Goal: Task Accomplishment & Management: Complete application form

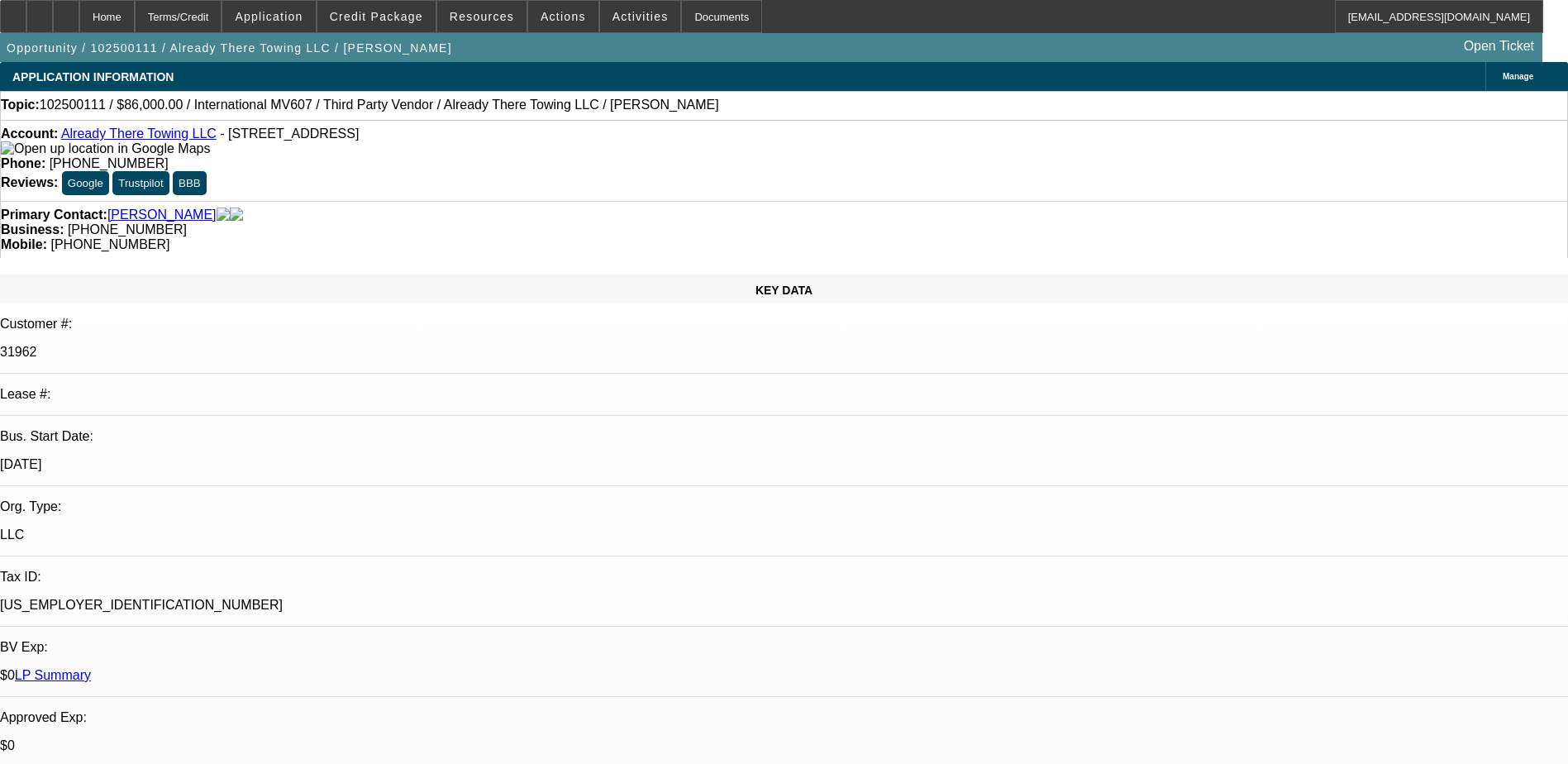
select select "0"
select select "2"
select select "0"
select select "6"
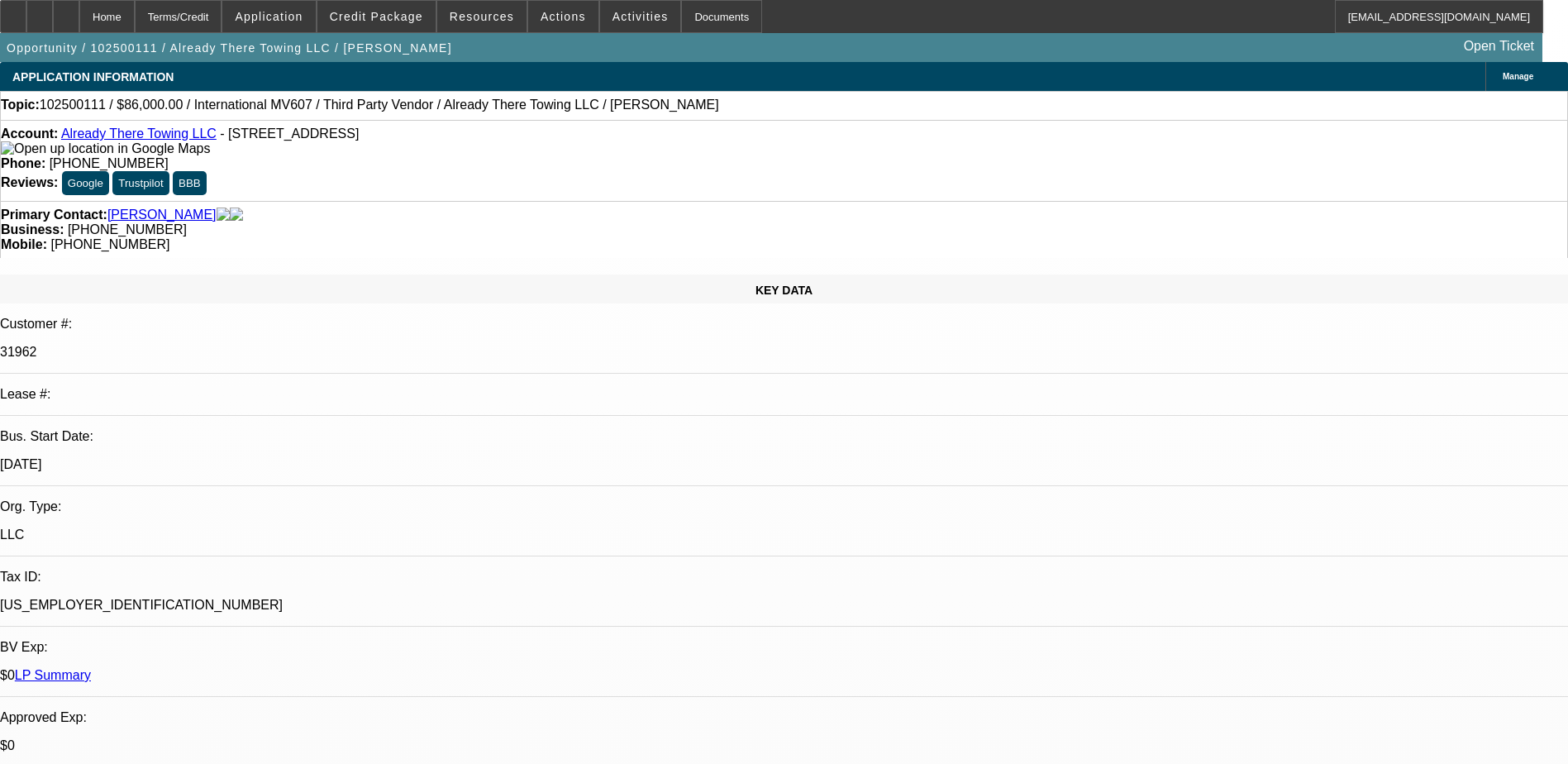
select select "2"
select select "0"
select select "6"
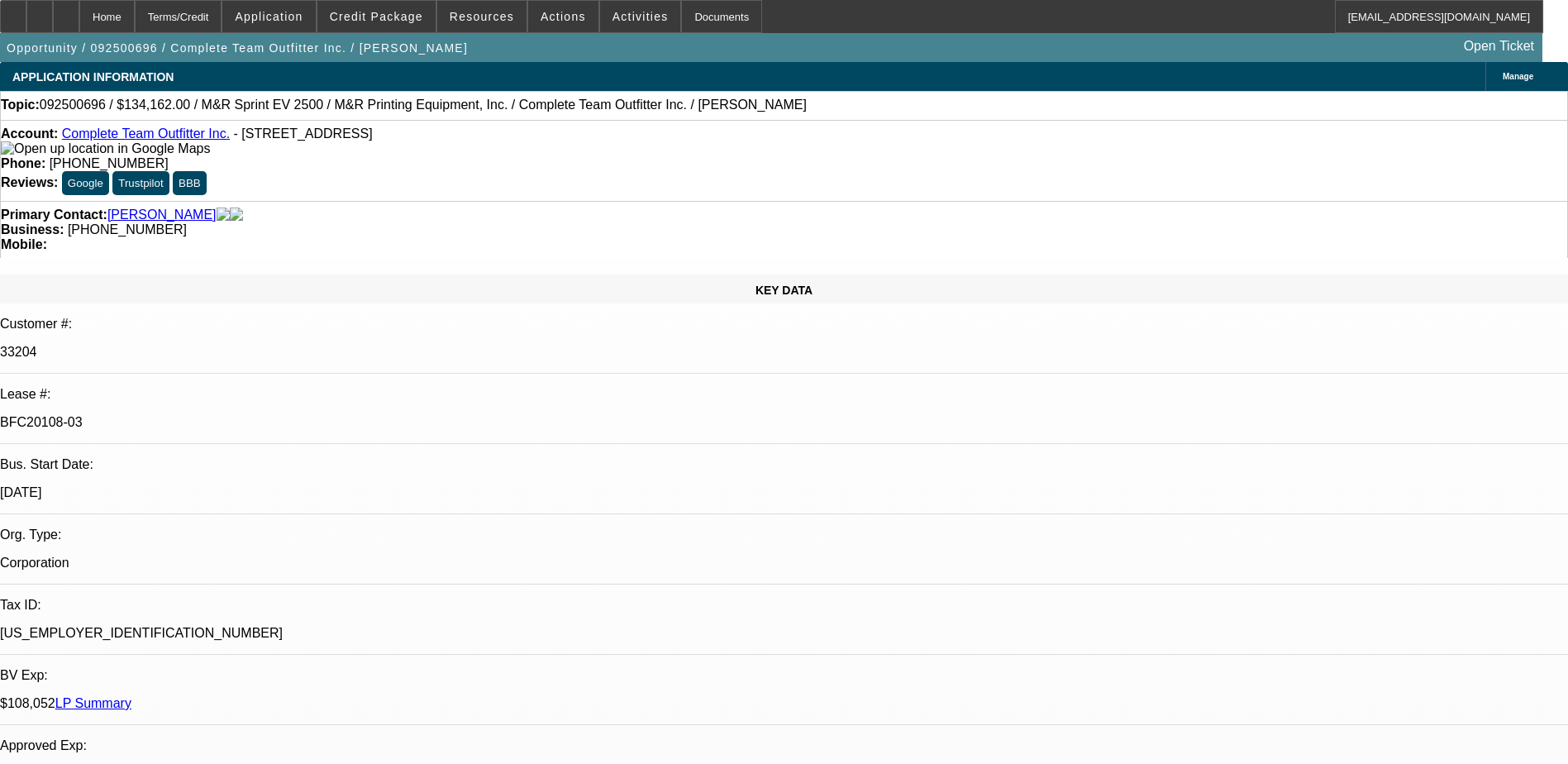
select select "0"
select select "2"
select select "0"
select select "6"
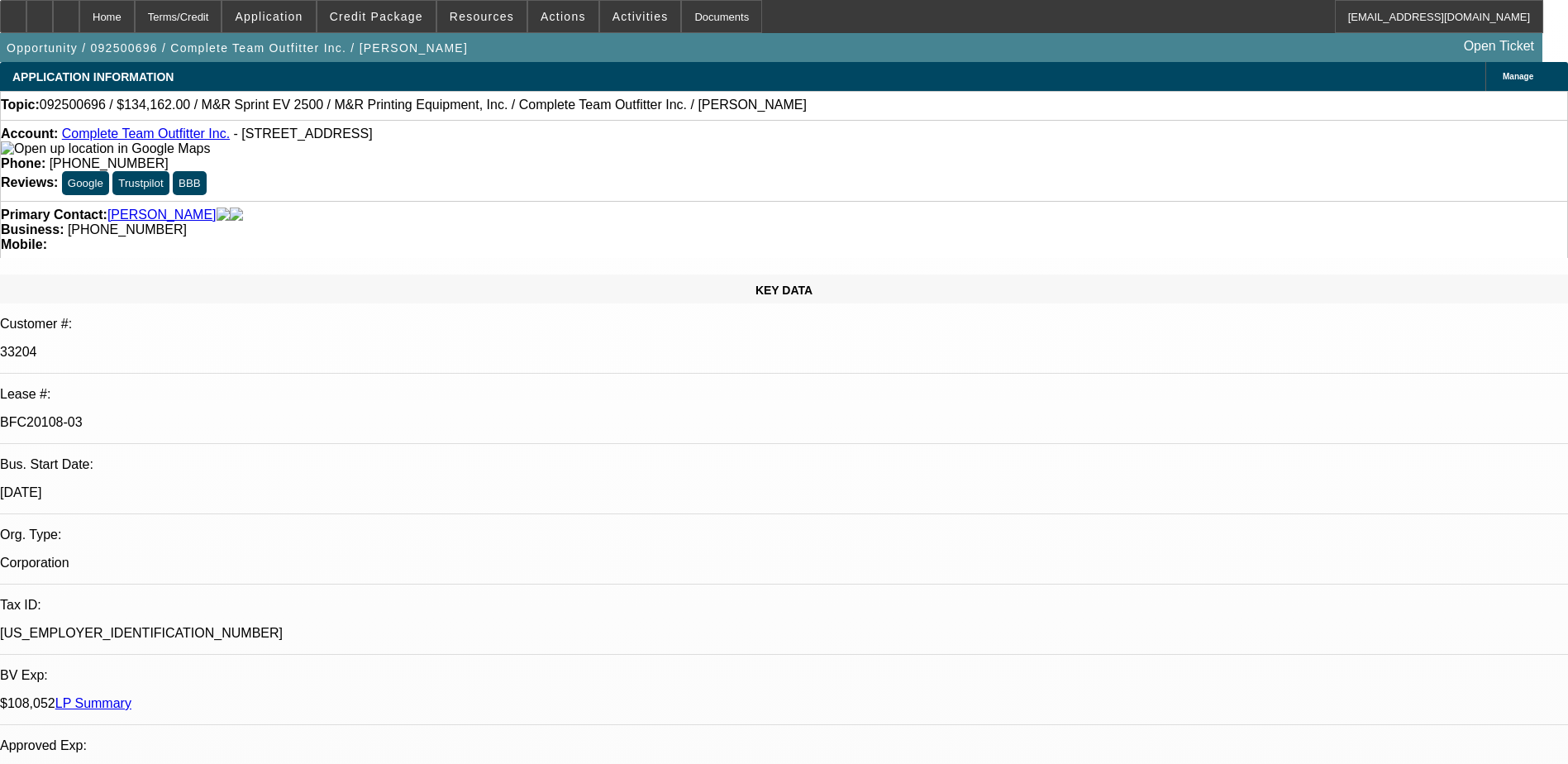
select select "0"
select select "2"
select select "0"
select select "6"
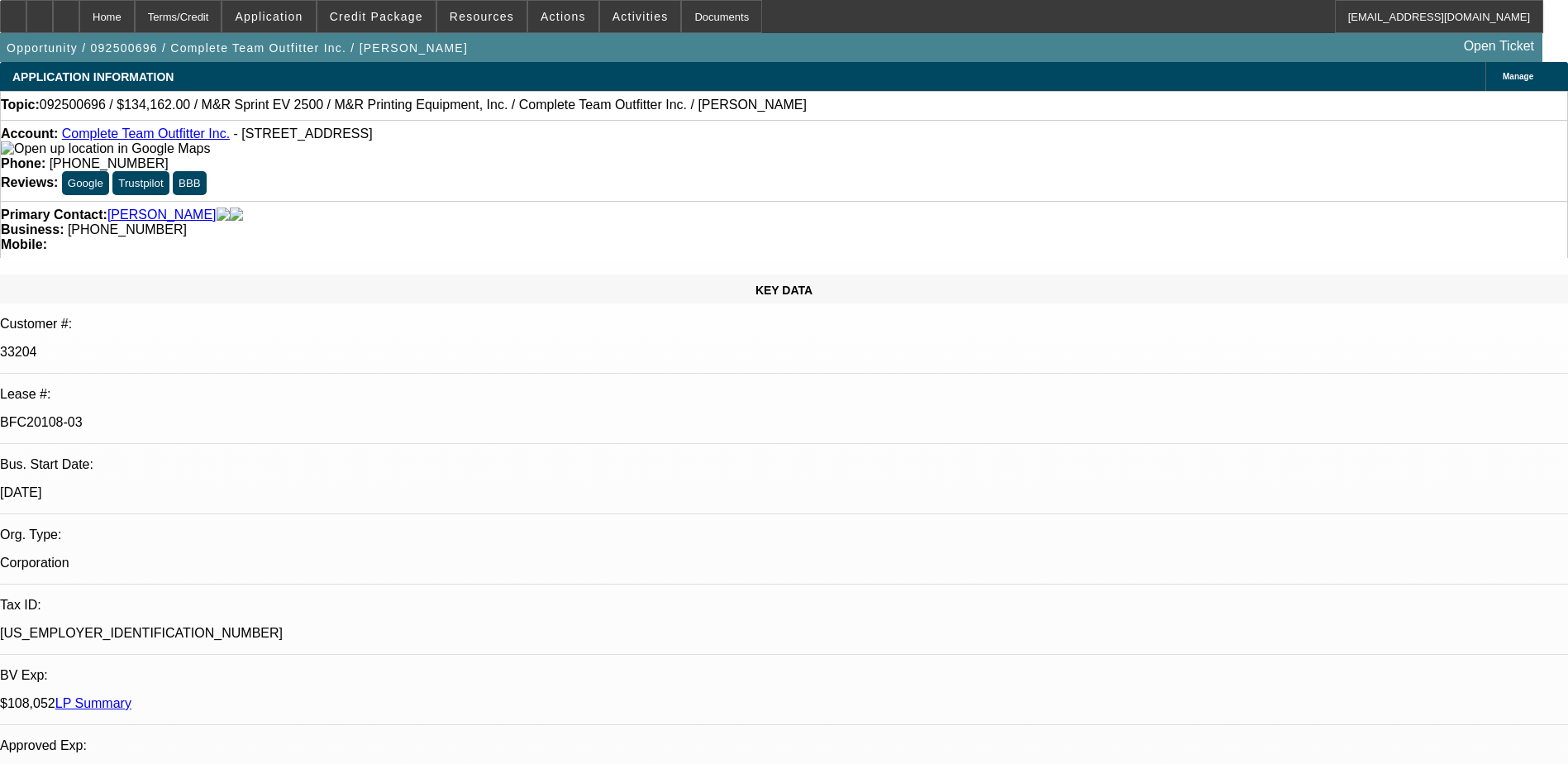
select select "0"
select select "2"
select select "0"
select select "6"
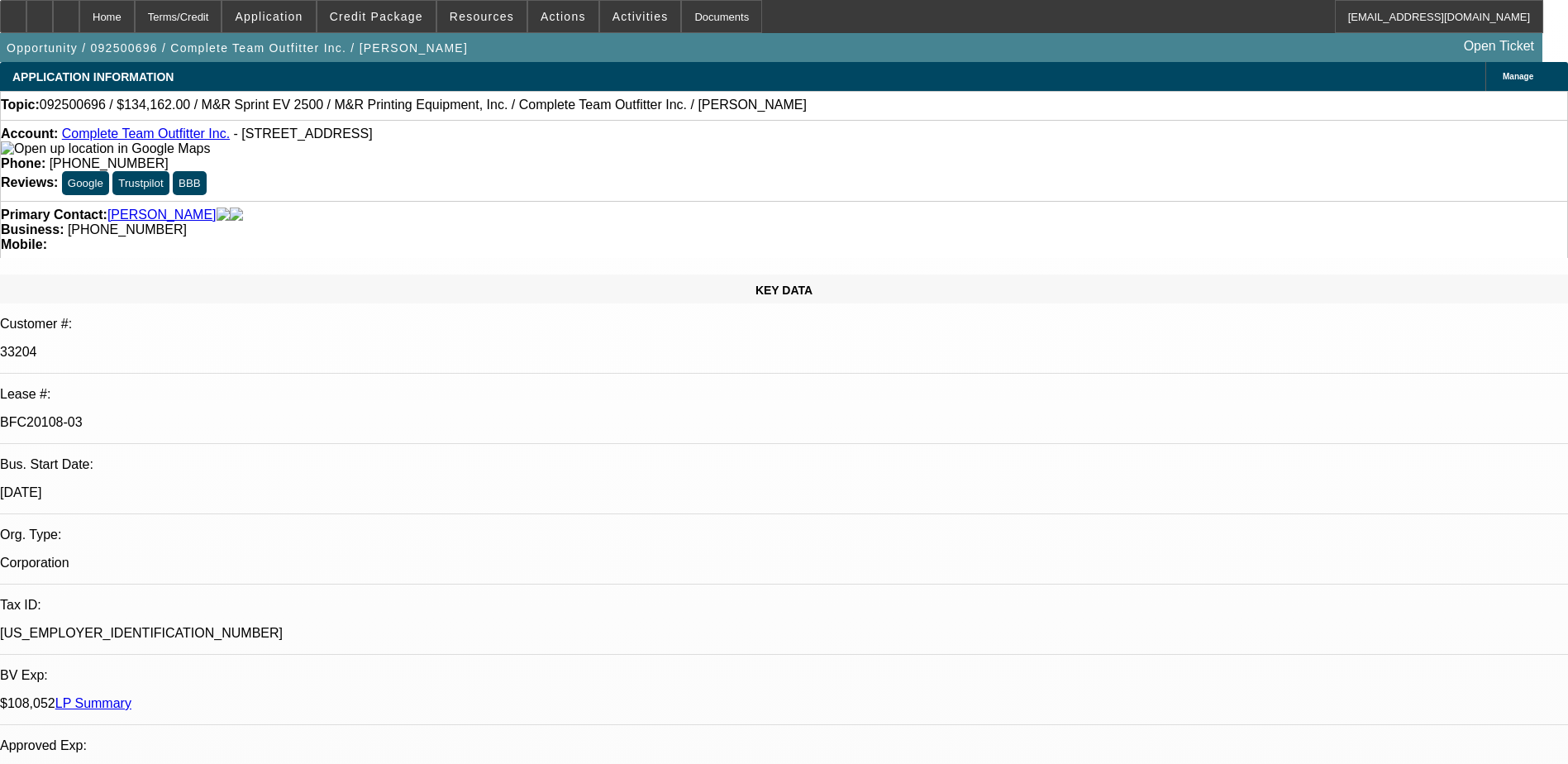
select select "0"
select select "2"
select select "0"
select select "6"
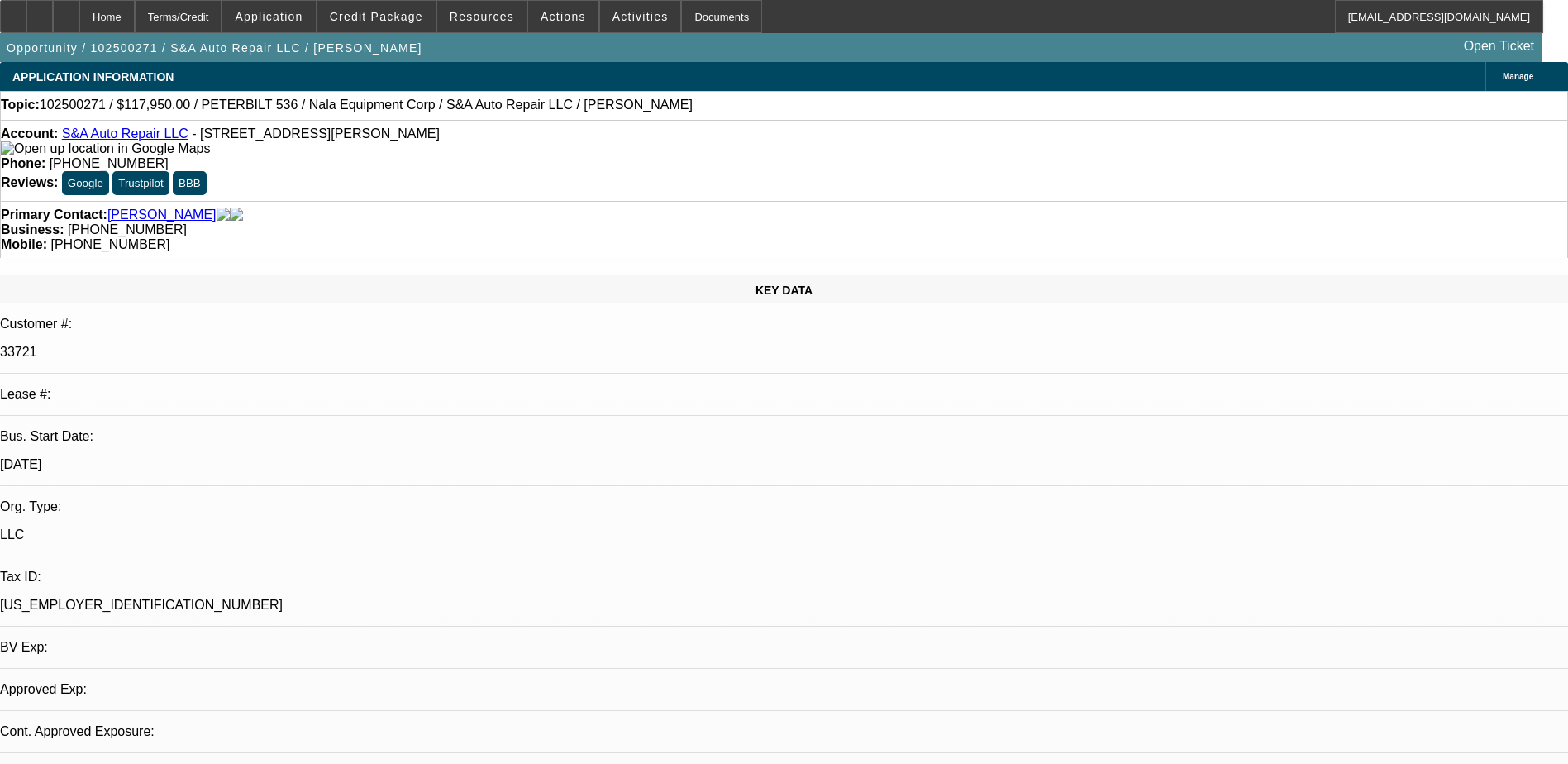
select select "0"
select select "2"
select select "0.1"
select select "4"
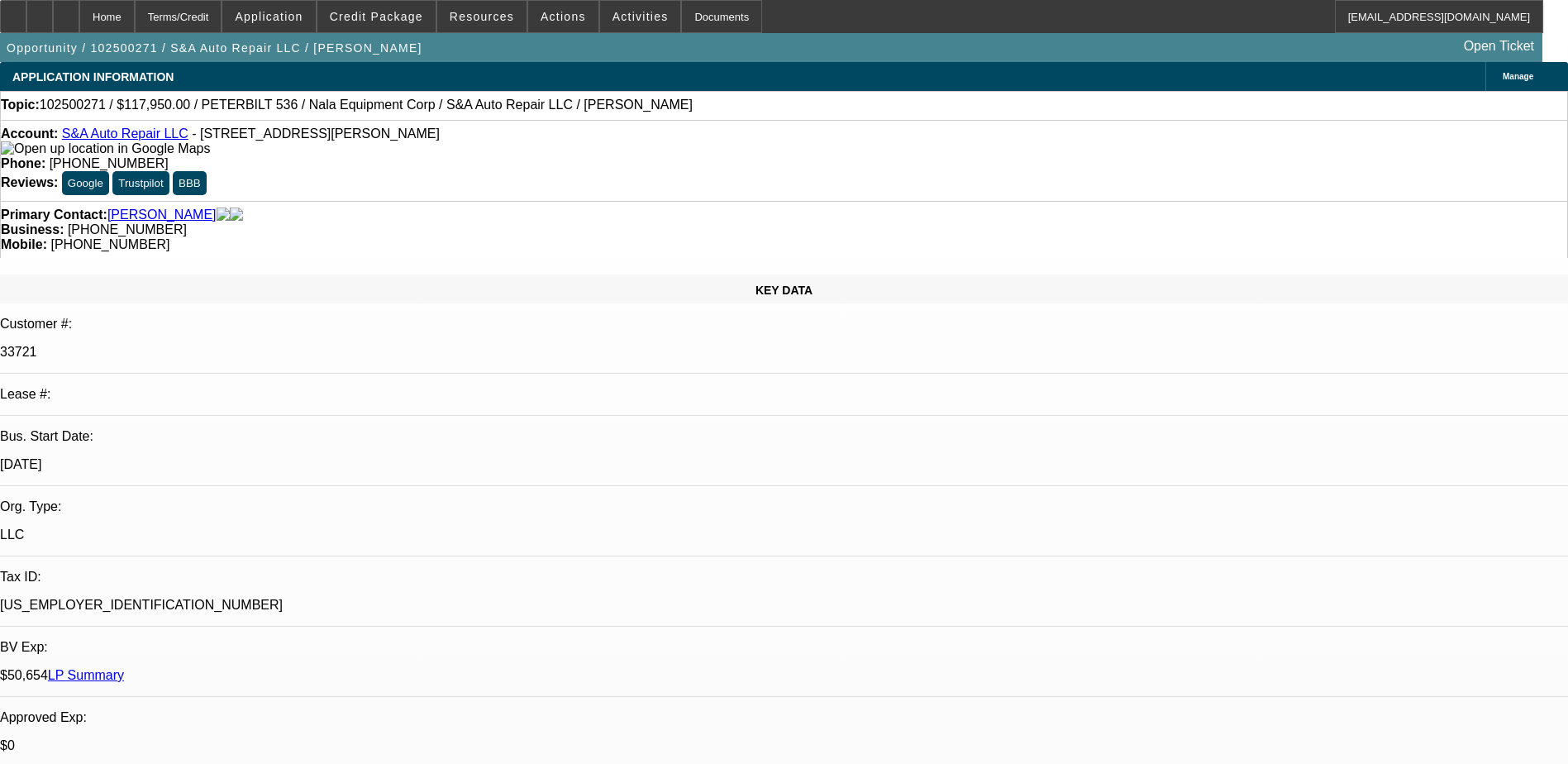
click at [127, 136] on link "S&A Auto Repair LLC" at bounding box center [125, 133] width 127 height 14
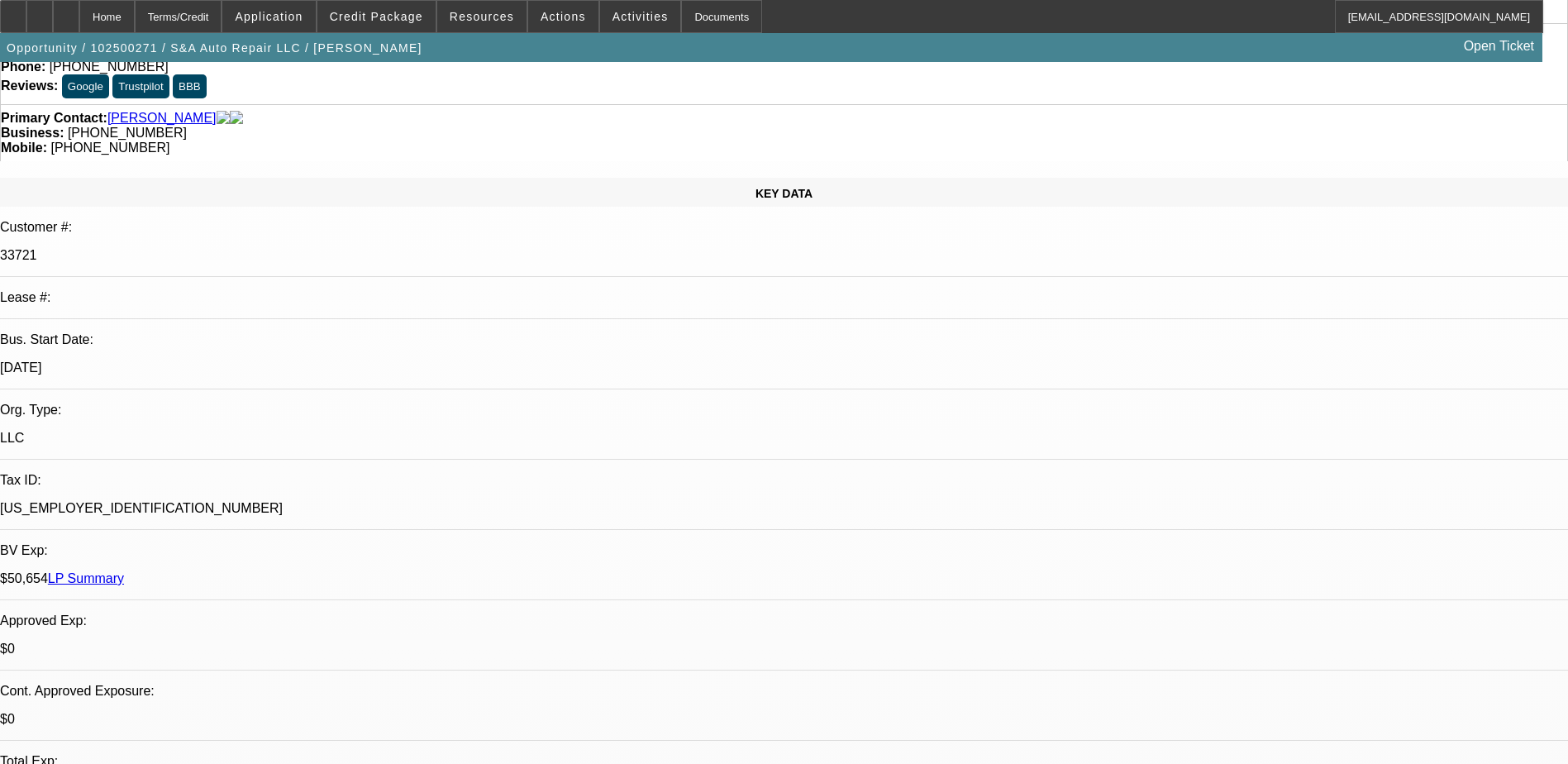
scroll to position [248, 0]
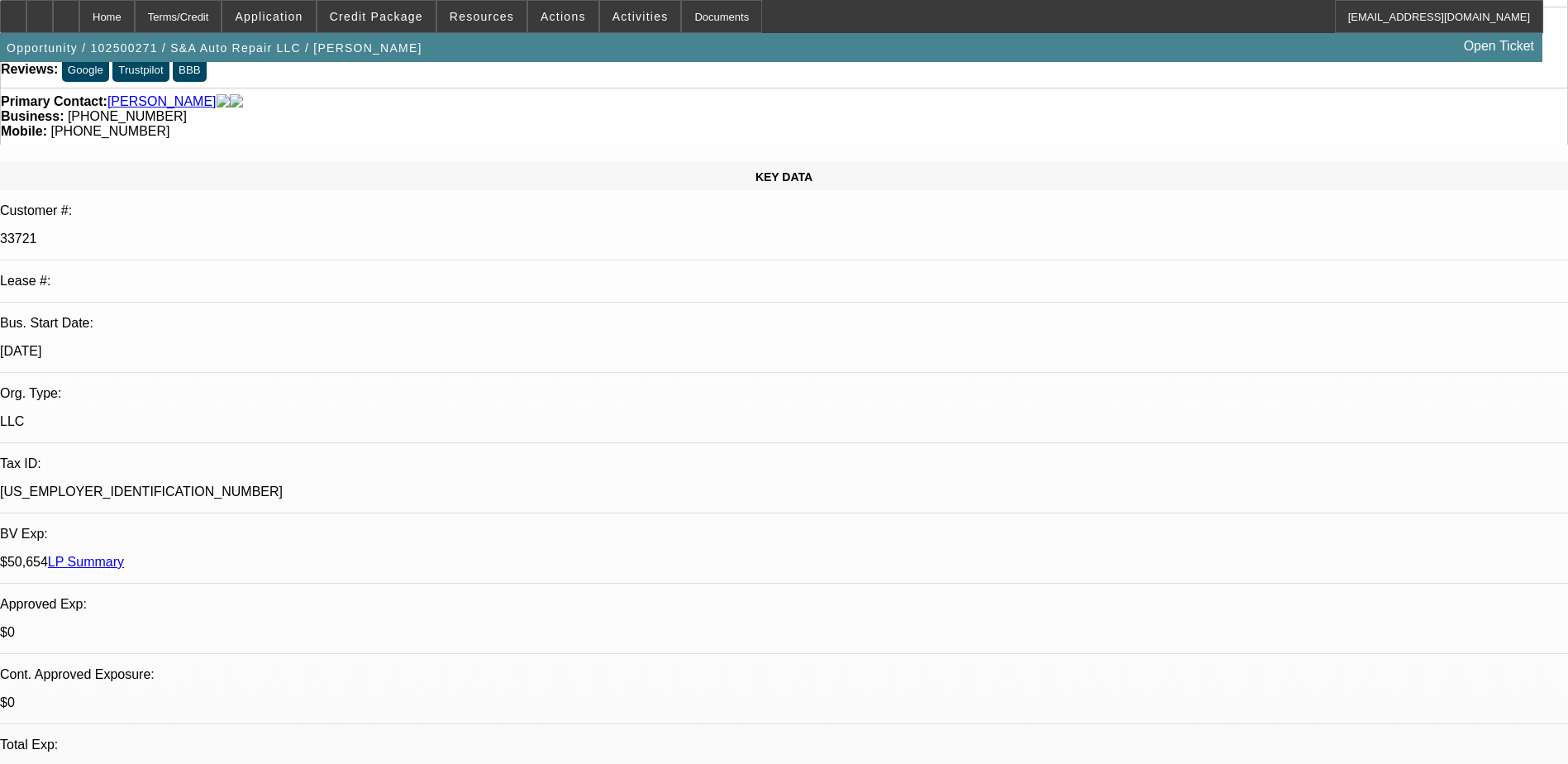
scroll to position [0, 0]
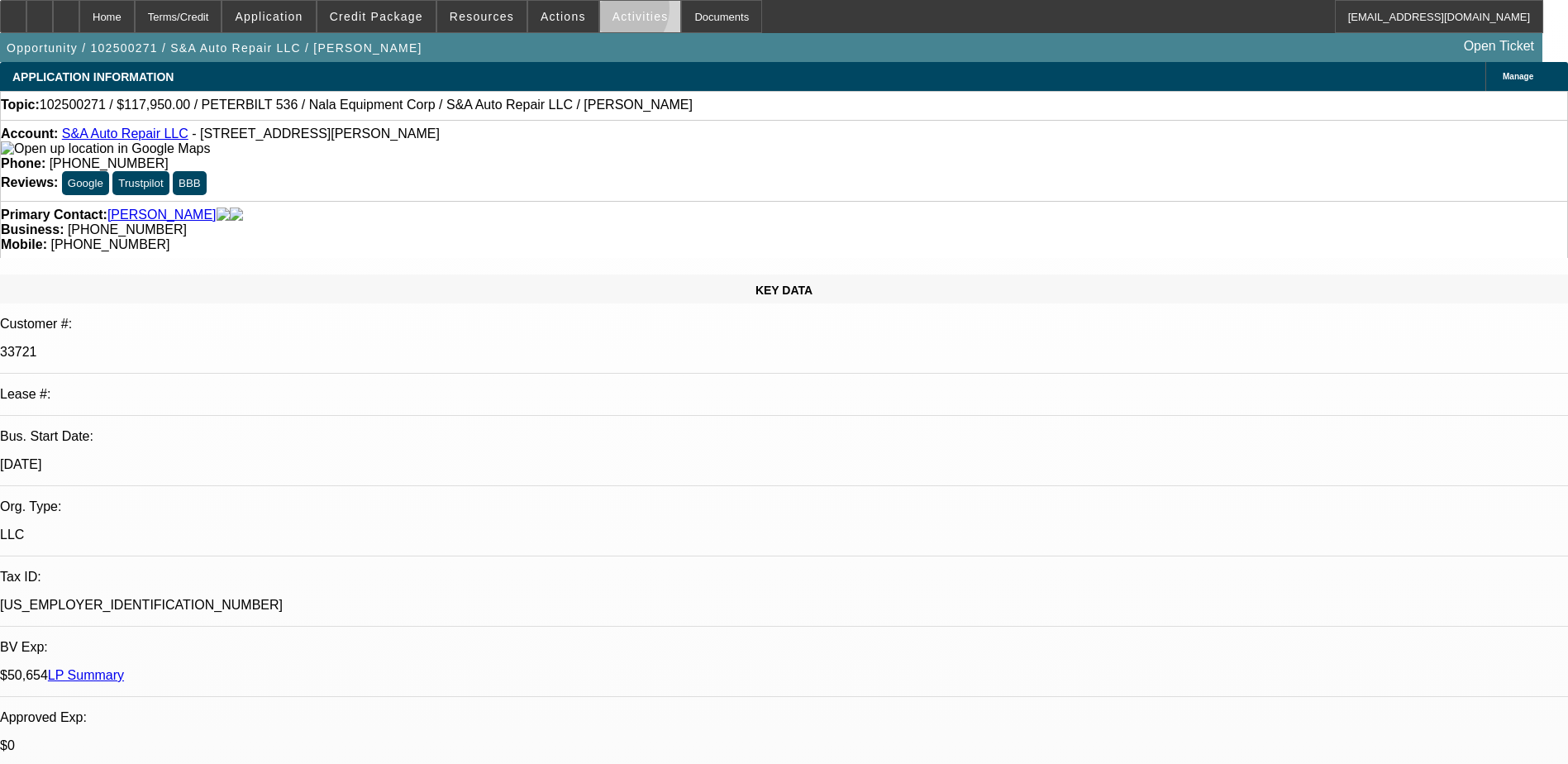
click at [613, 13] on span "Activities" at bounding box center [641, 16] width 56 height 14
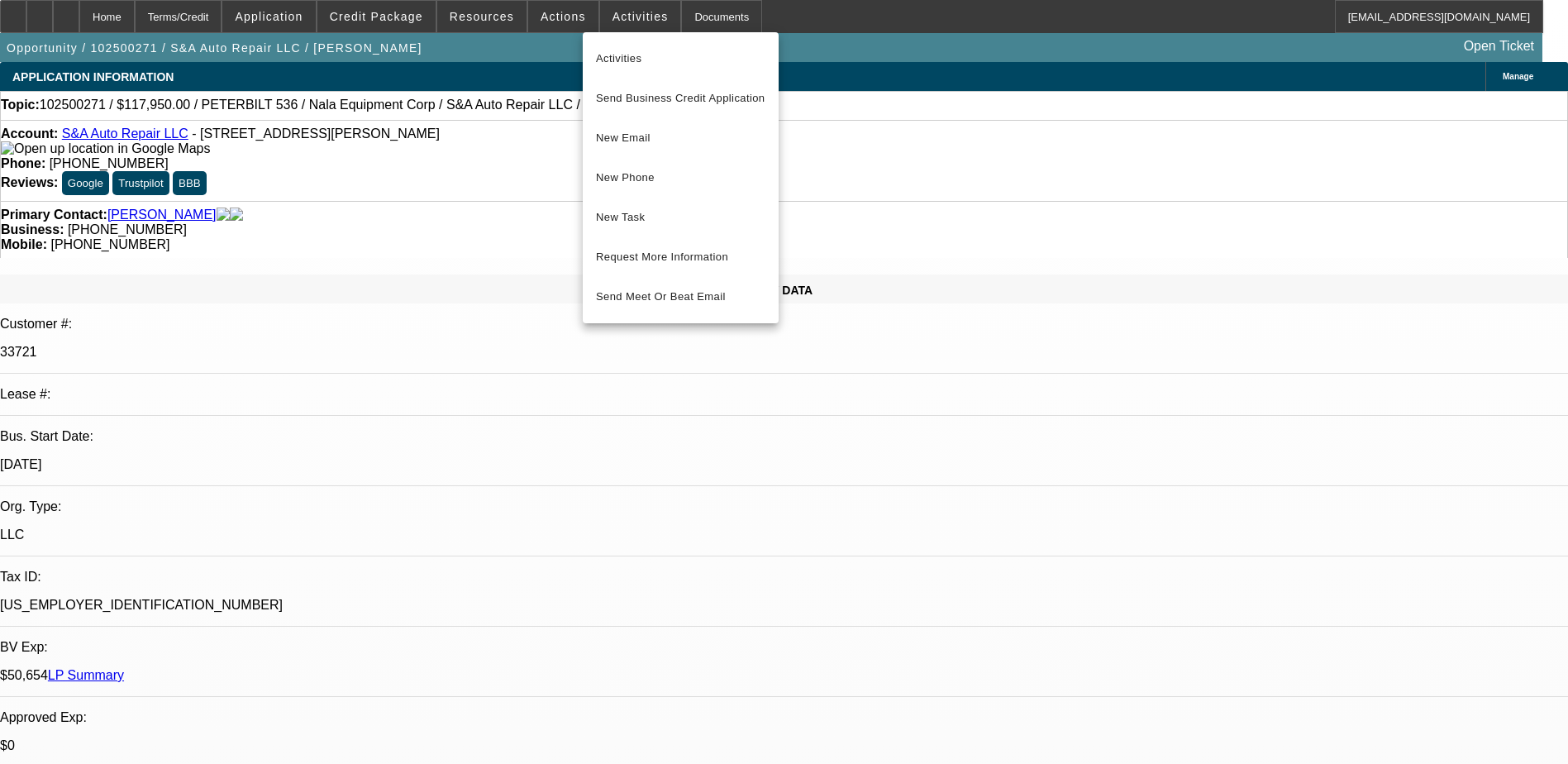
click at [410, 145] on div at bounding box center [784, 382] width 1568 height 764
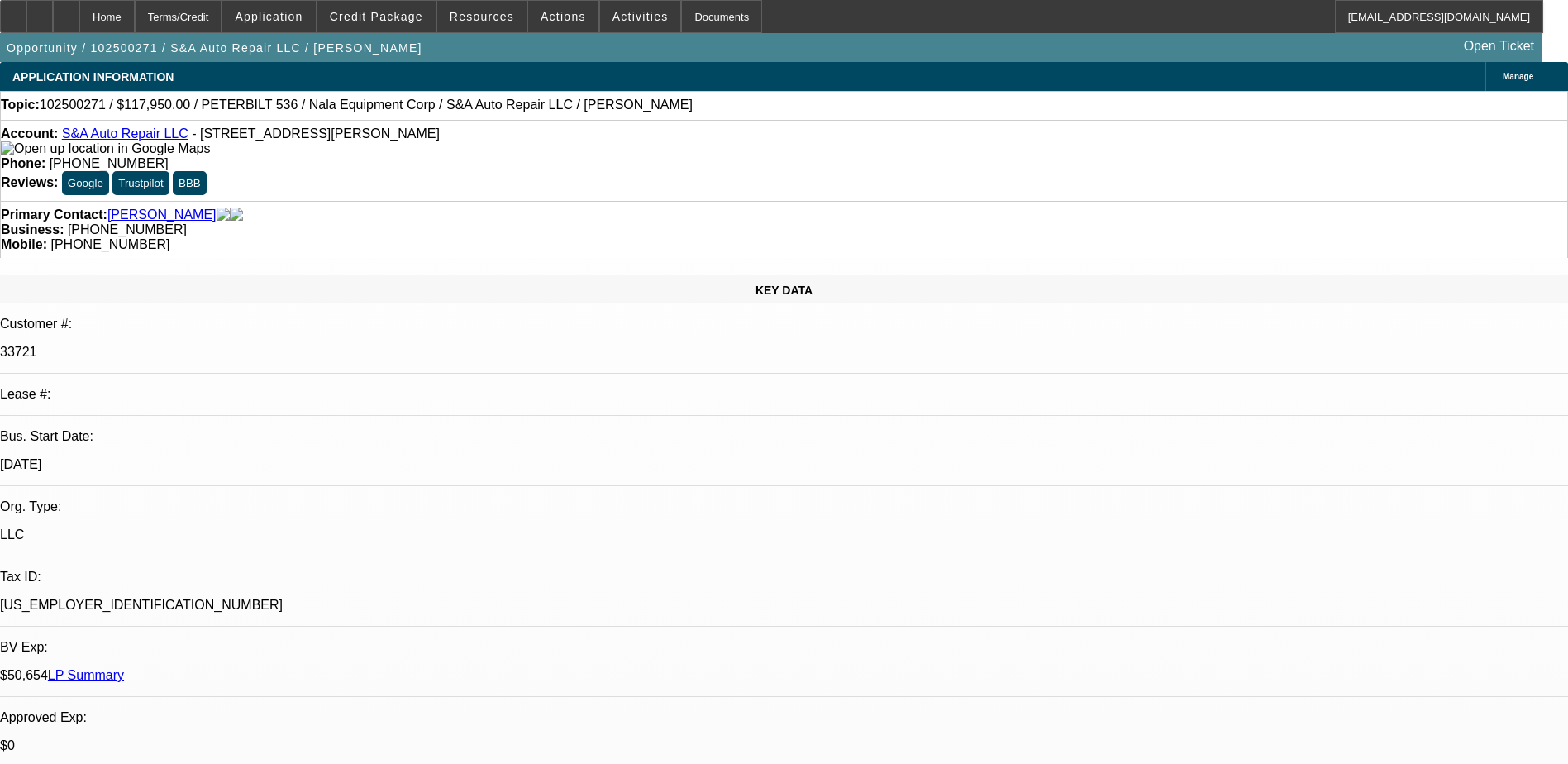
click at [342, 137] on span "- 468 Lowell St, Peabody, MA 01960" at bounding box center [316, 133] width 248 height 14
click at [382, 13] on span "Credit Package" at bounding box center [376, 16] width 94 height 14
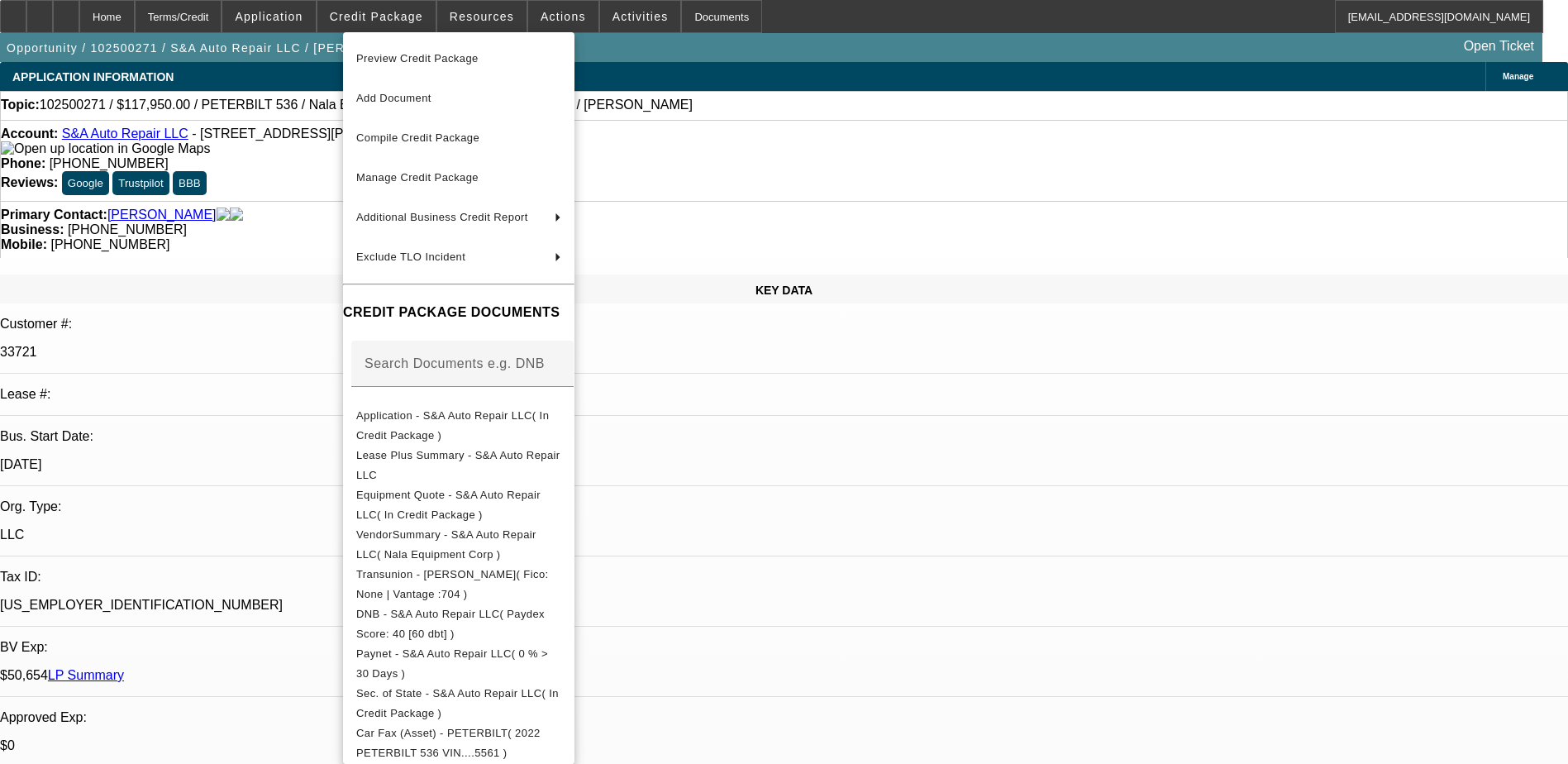
click at [315, 19] on div at bounding box center [784, 382] width 1568 height 764
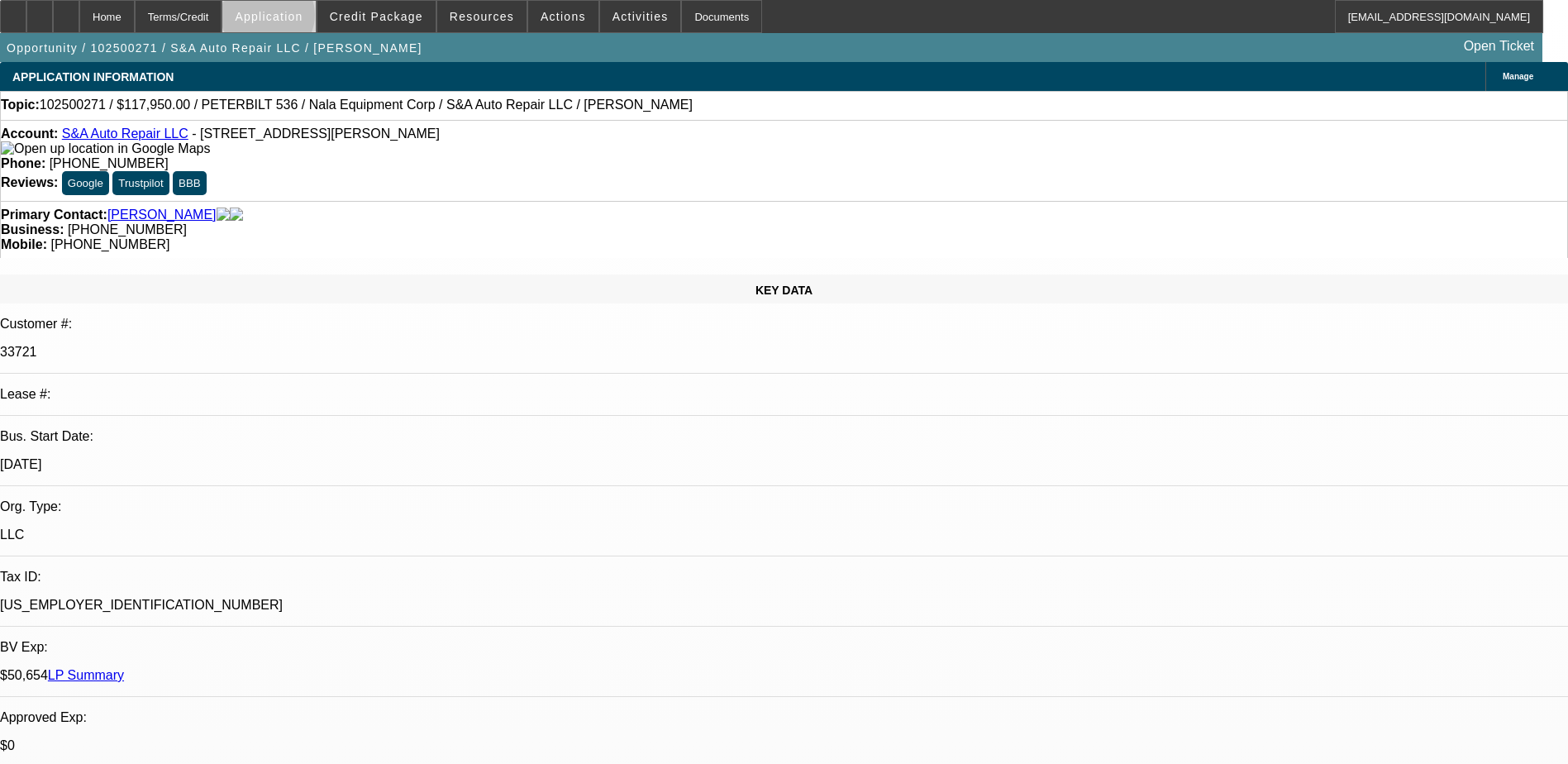
click at [302, 19] on span "Application" at bounding box center [269, 16] width 67 height 14
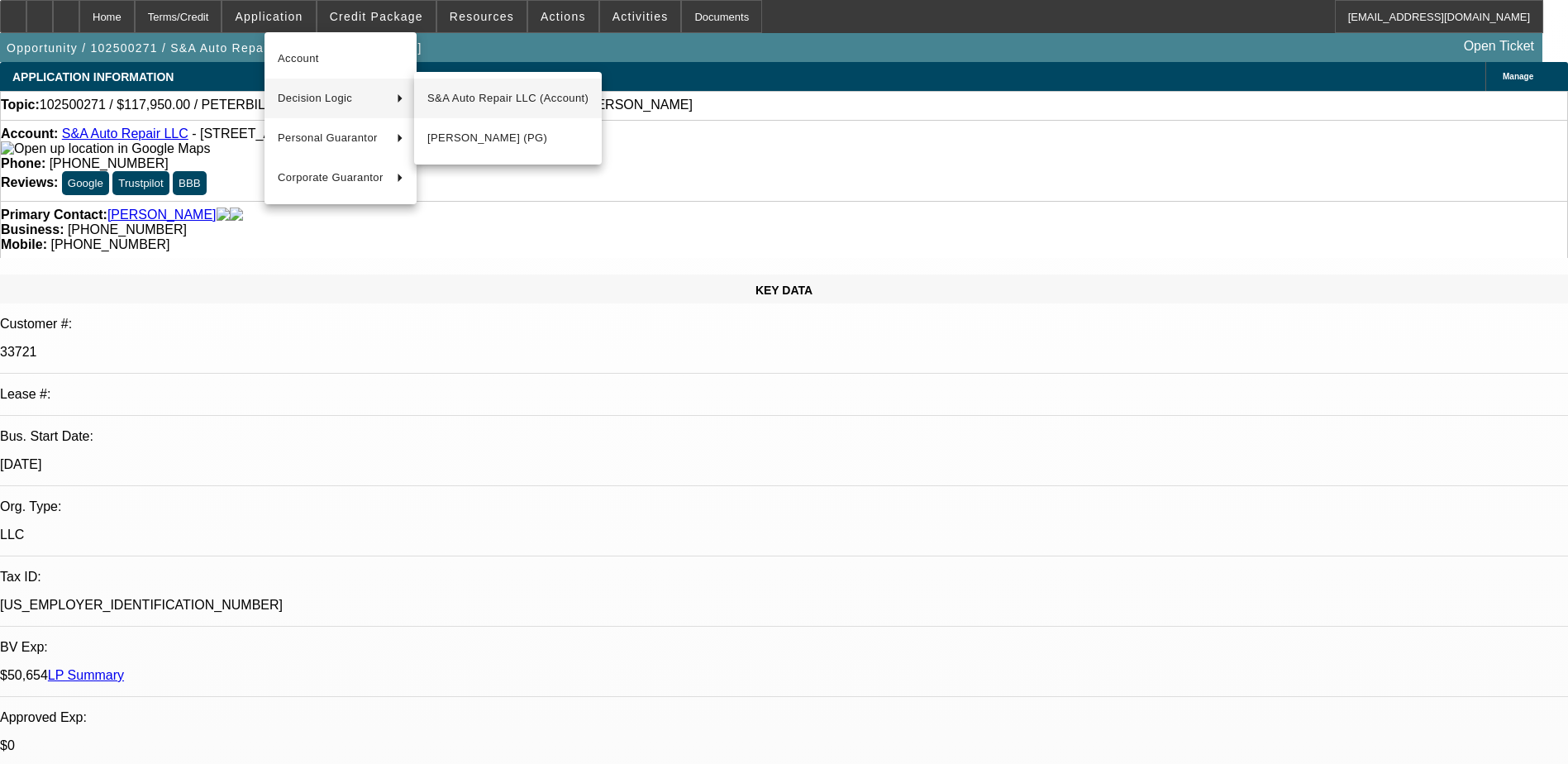
click at [500, 101] on span "S&A Auto Repair LLC (Account)" at bounding box center [507, 98] width 161 height 20
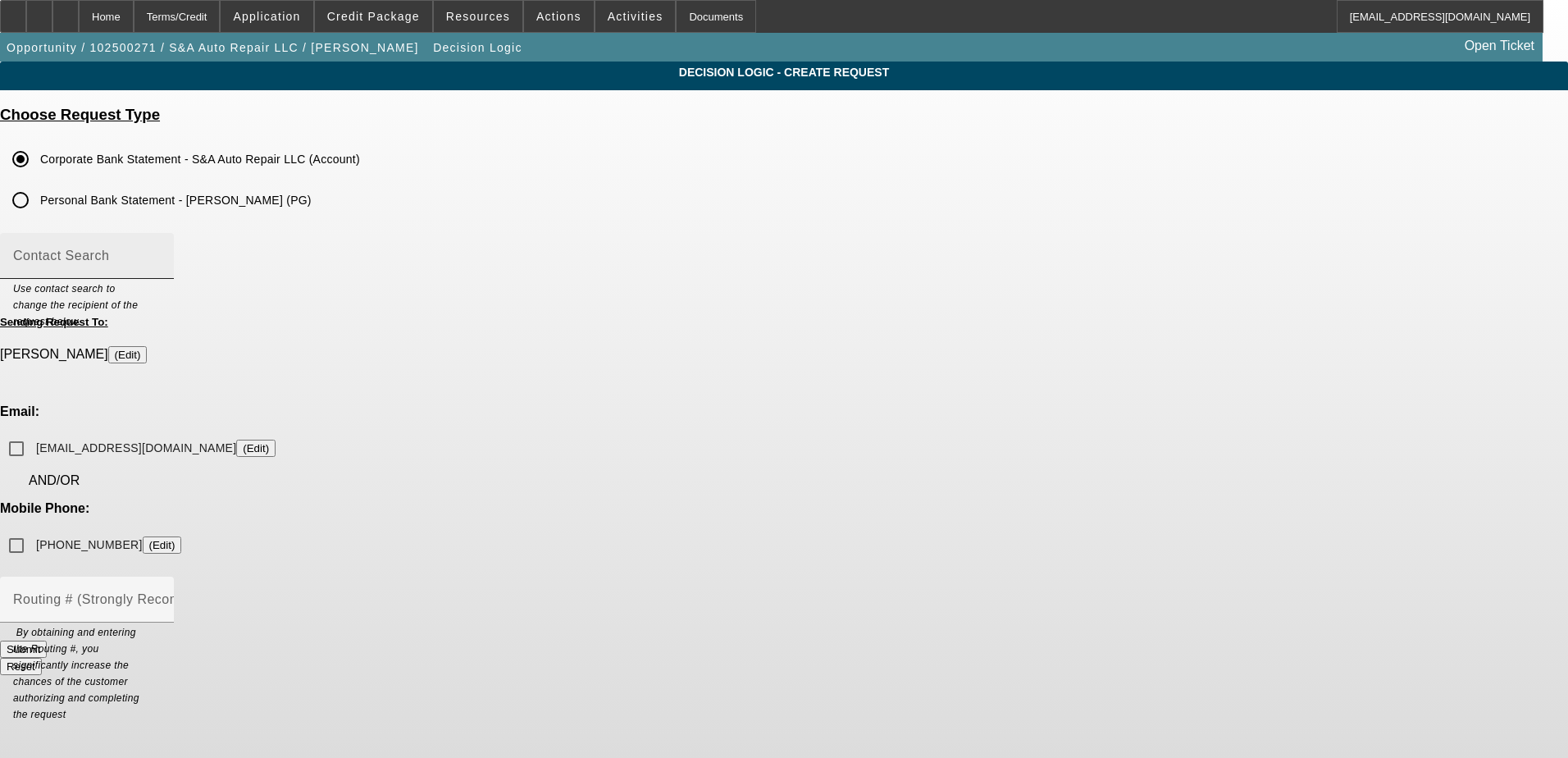
click at [109, 257] on mat-label "Contact Search" at bounding box center [61, 255] width 96 height 14
click at [161, 257] on input "Contact Search" at bounding box center [87, 263] width 147 height 20
click at [161, 596] on input "Routing # (Strongly Recommended)" at bounding box center [87, 606] width 147 height 20
click at [33, 432] on input "phippa9@gmail.com (Edit)" at bounding box center [16, 448] width 33 height 33
checkbox input "true"
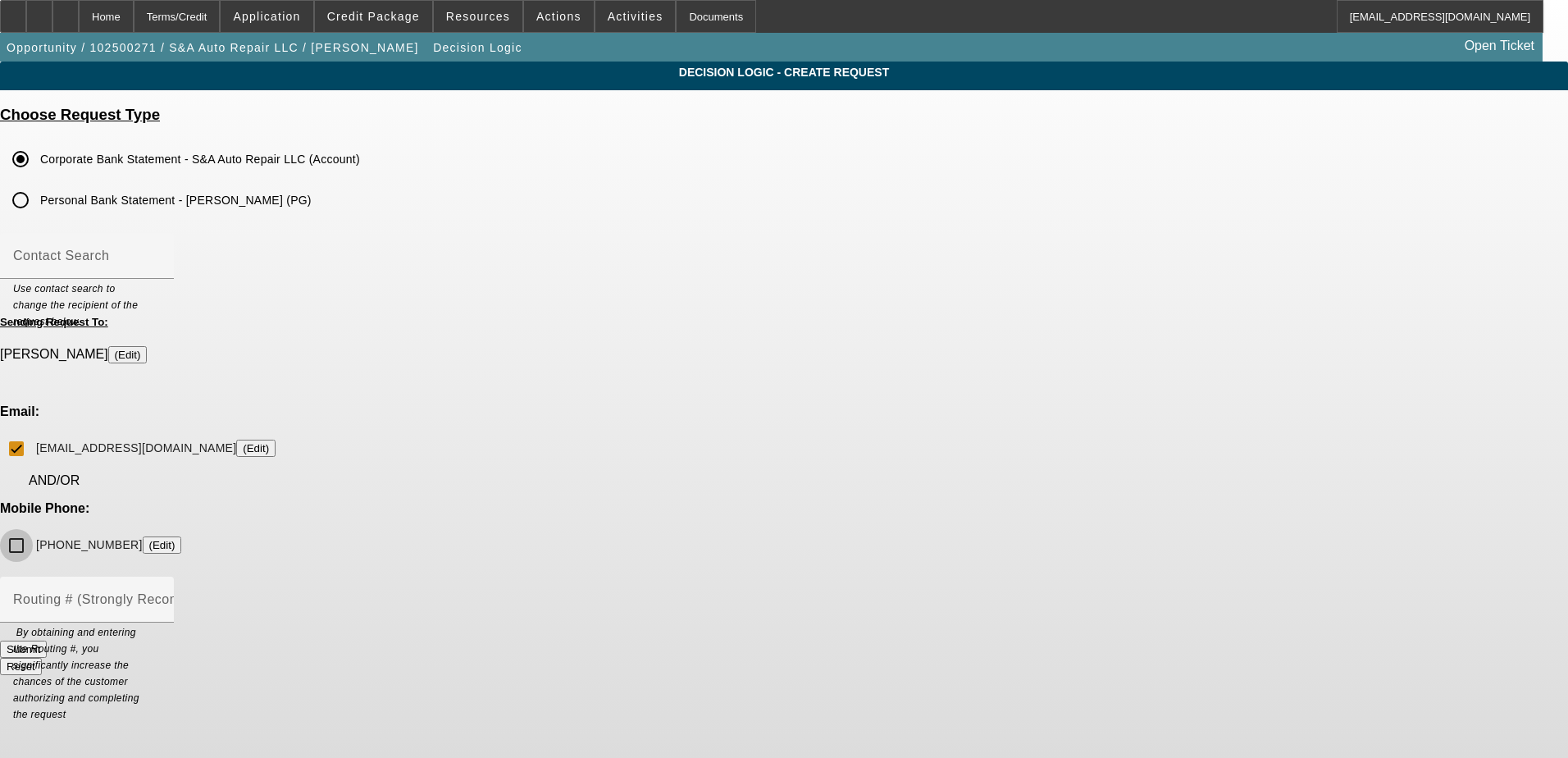
click at [33, 529] on input "(857) 247-5313 (Edit)" at bounding box center [16, 546] width 33 height 33
checkbox input "true"
click at [236, 592] on mat-label "Routing # (Strongly Recommended)" at bounding box center [125, 598] width 222 height 14
click at [161, 596] on input "Routing # (Strongly Recommended)" at bounding box center [87, 606] width 147 height 20
click at [47, 641] on button "Submit" at bounding box center [23, 649] width 47 height 17
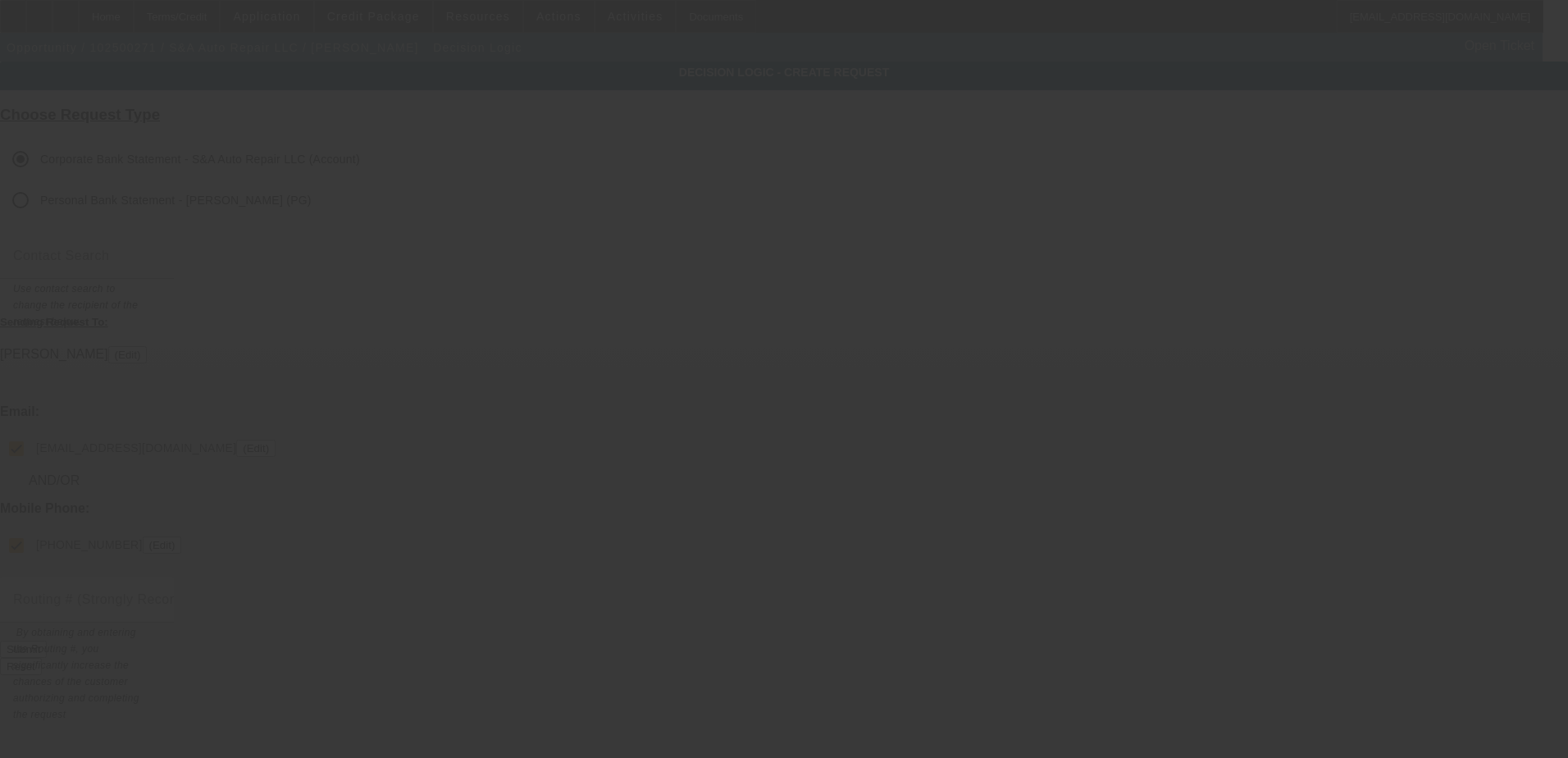
click at [808, 549] on div at bounding box center [784, 379] width 1568 height 758
checkbox input "false"
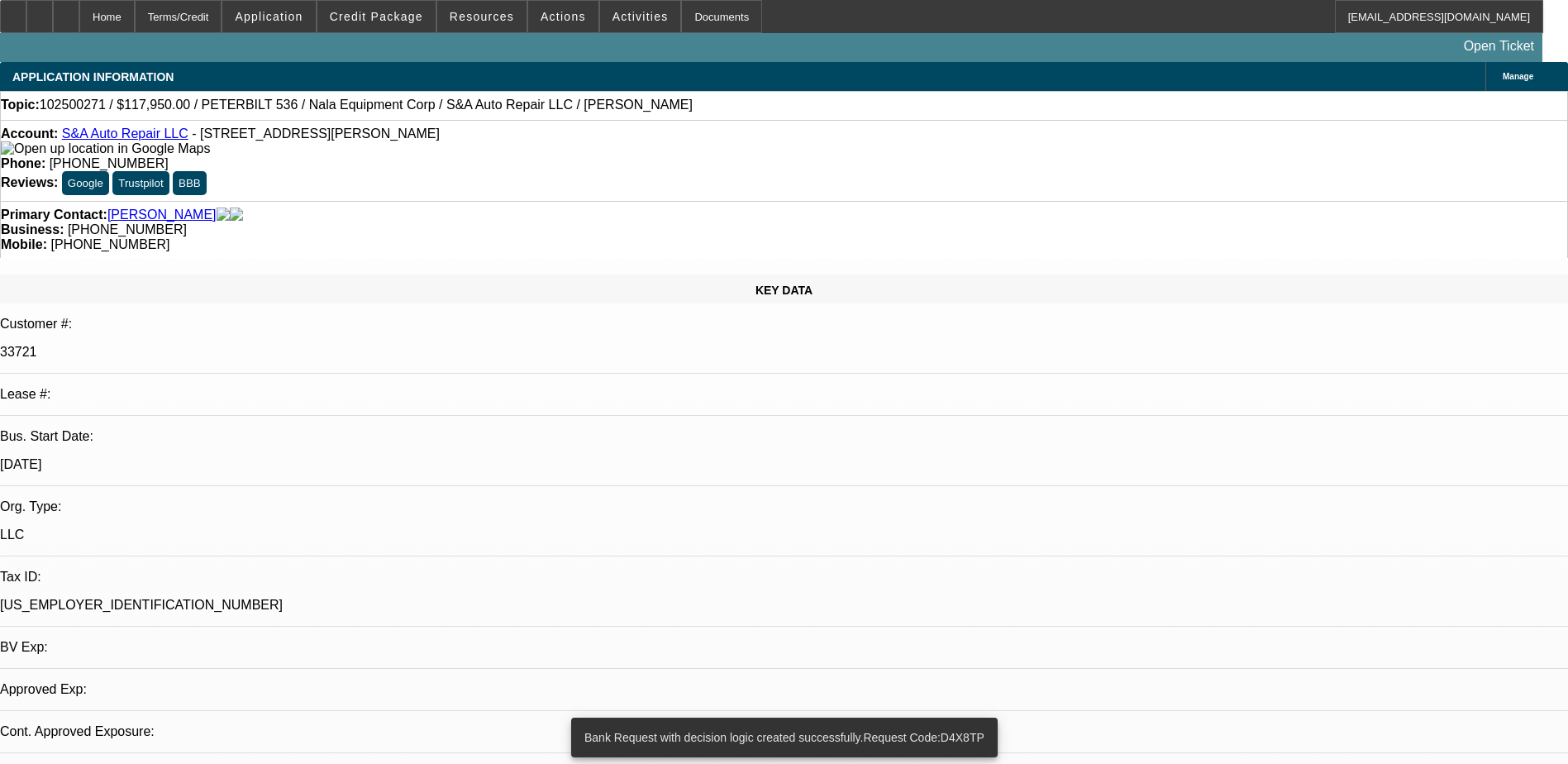
select select "0"
select select "2"
select select "0.1"
select select "4"
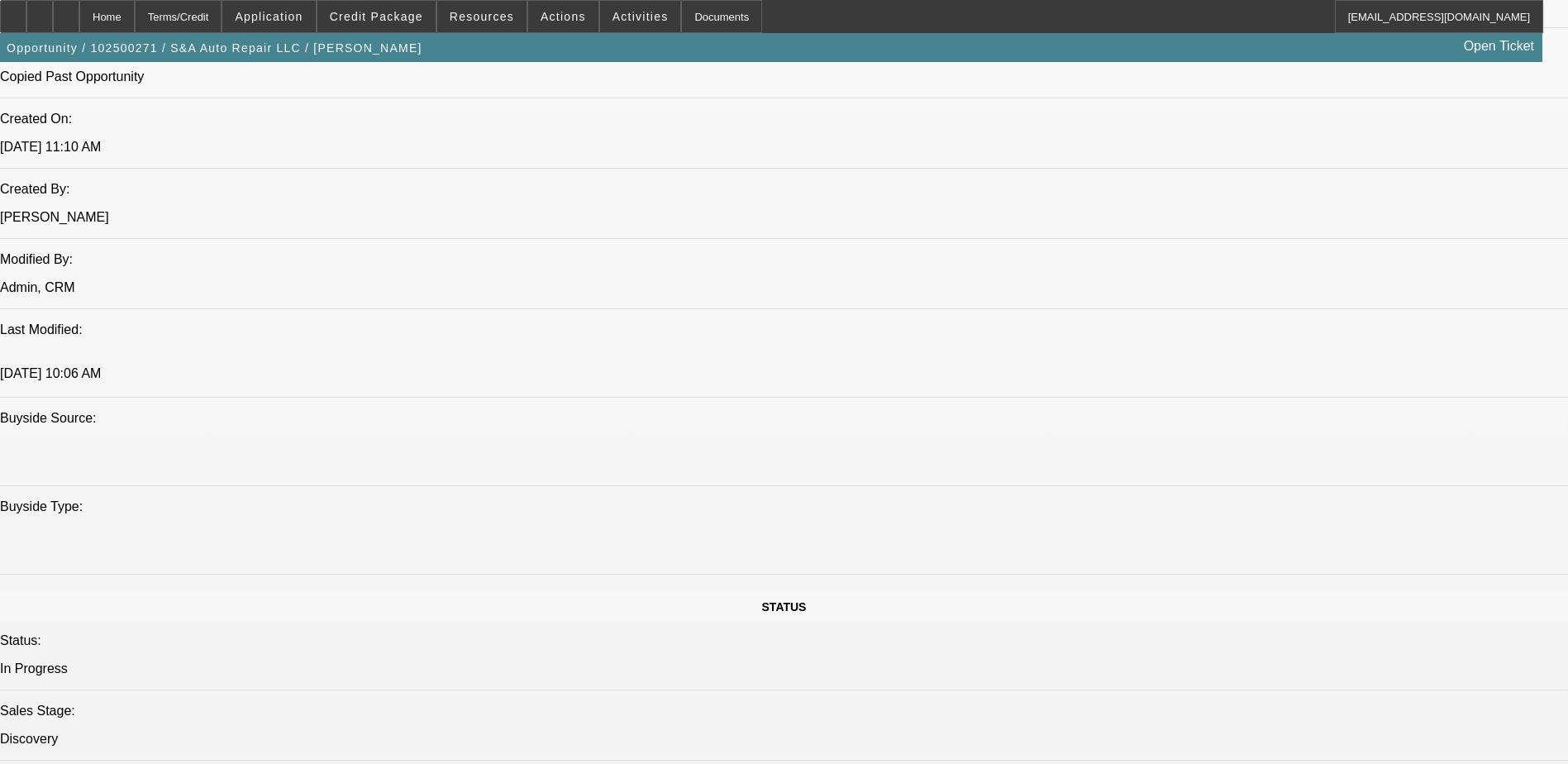
scroll to position [992, 0]
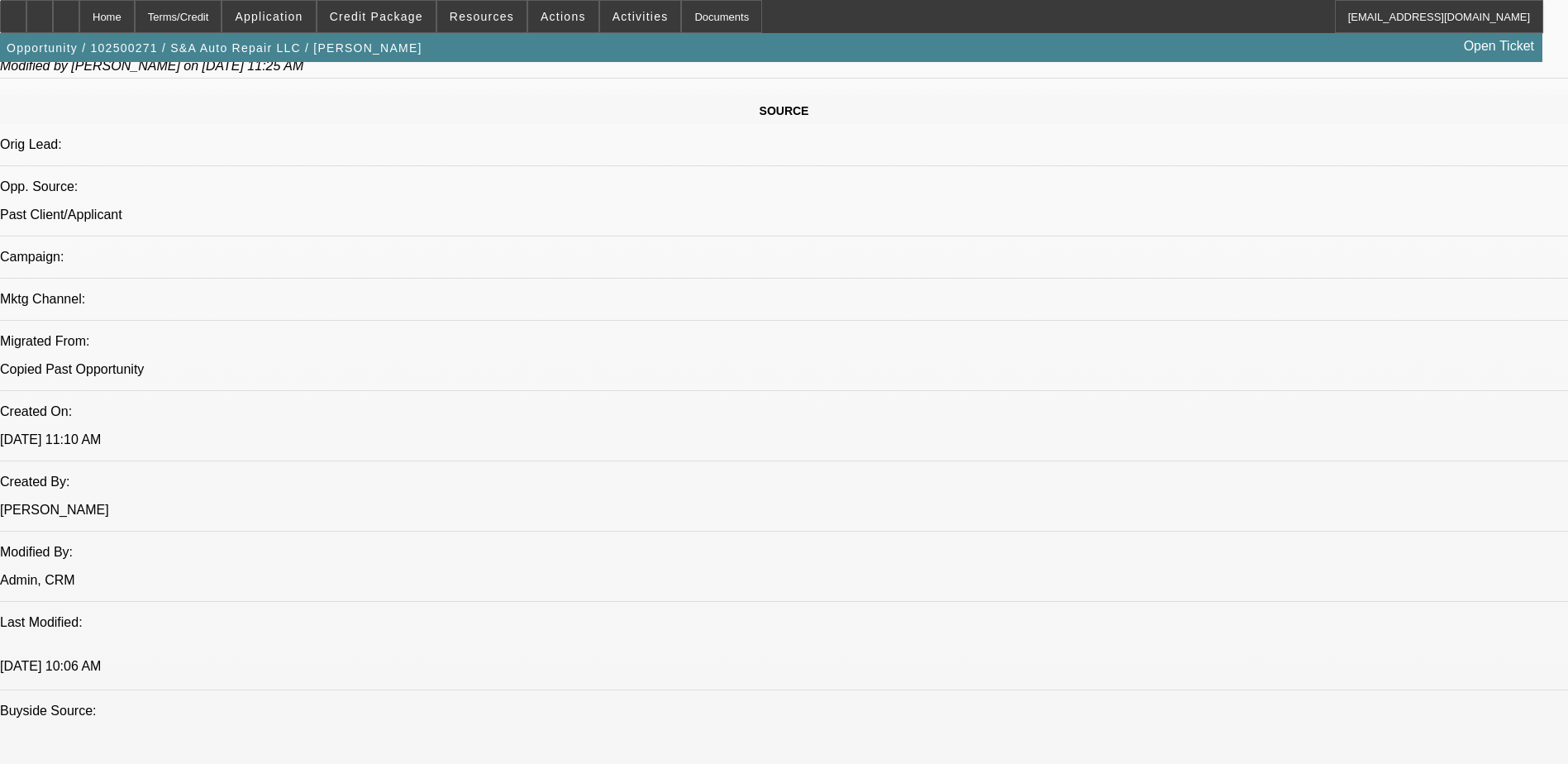
click at [1269, 297] on button "reply Reply" at bounding box center [1269, 283] width 104 height 40
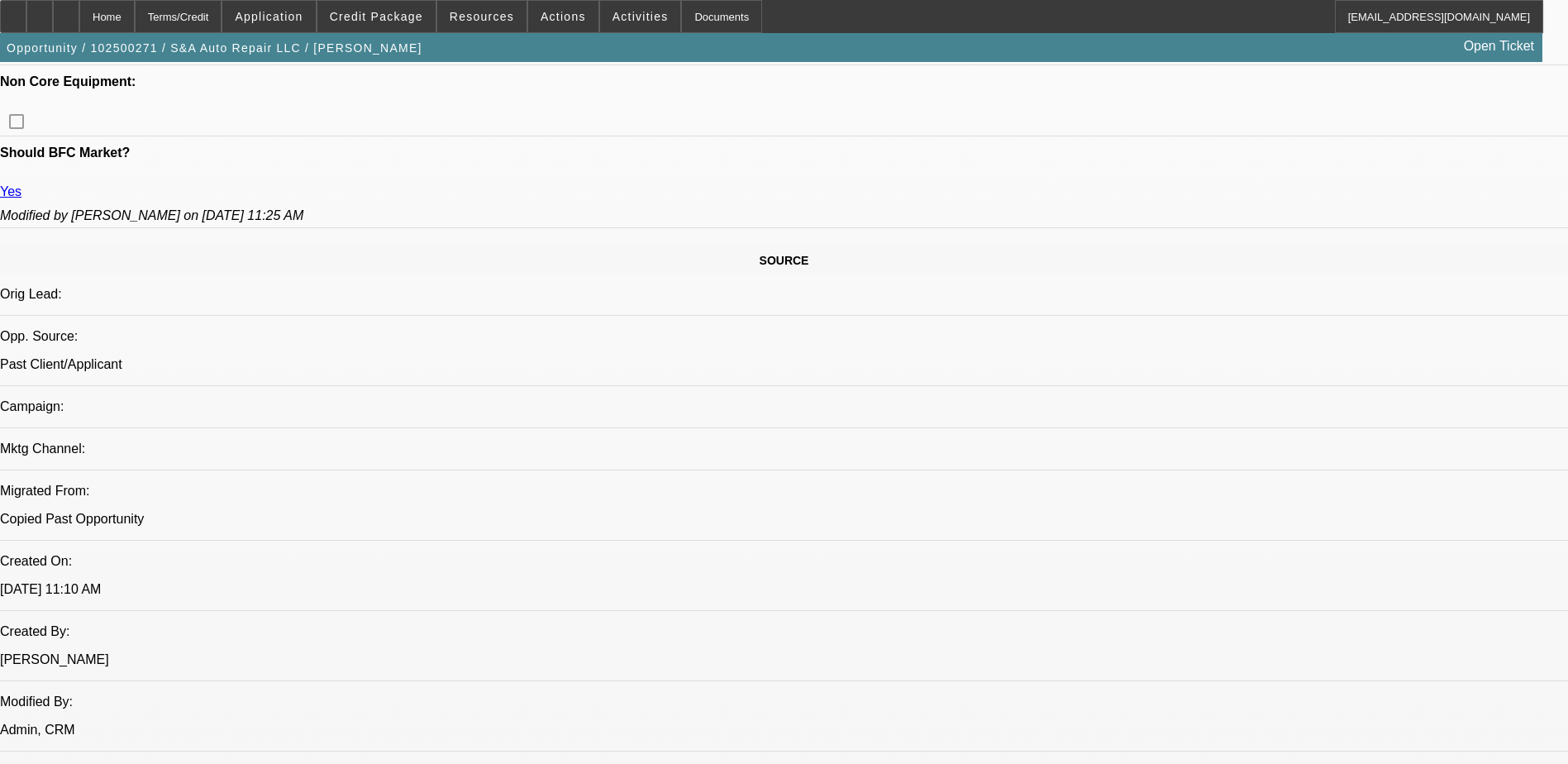
scroll to position [413, 0]
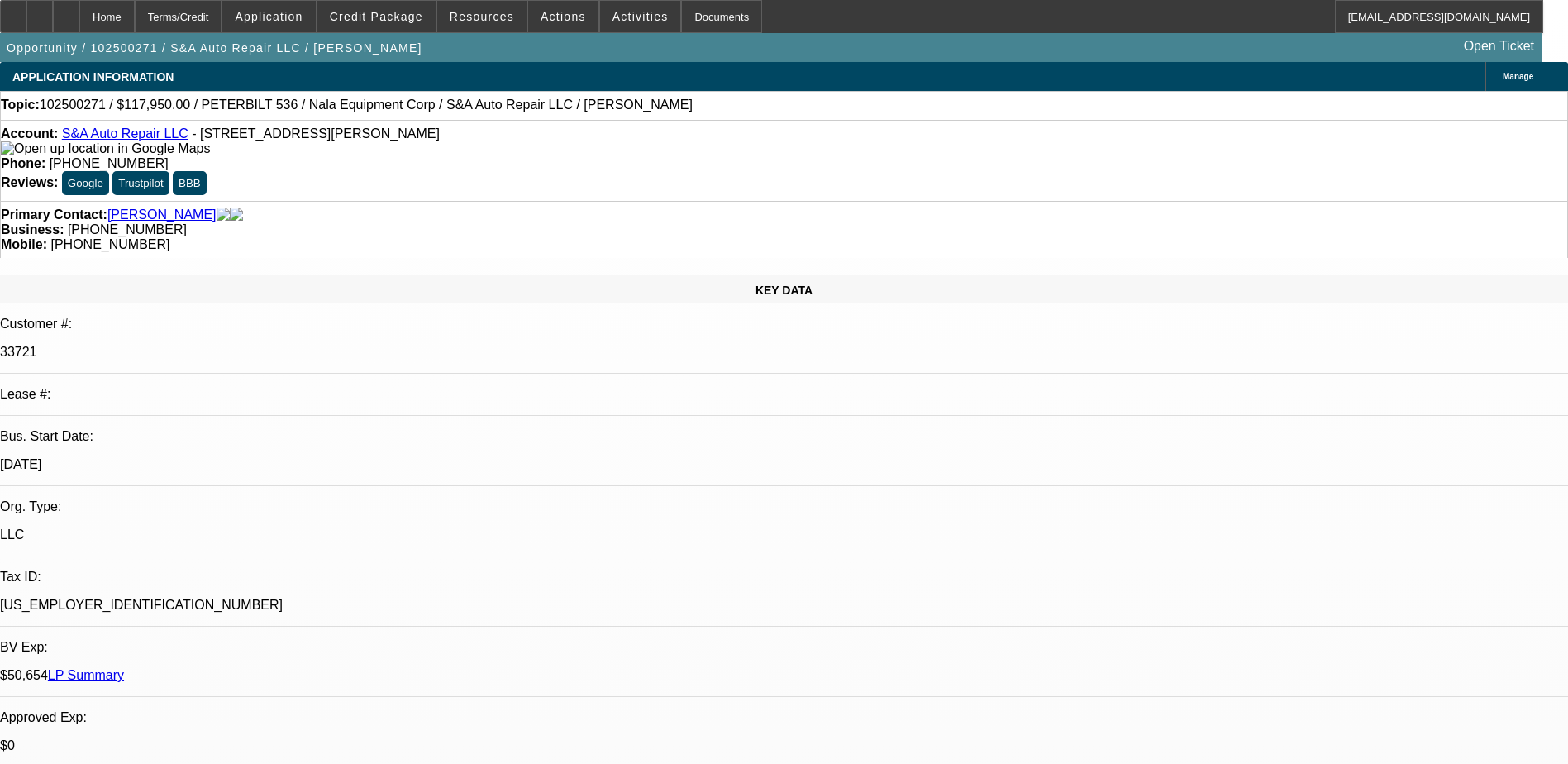
drag, startPoint x: 1317, startPoint y: 179, endPoint x: 1314, endPoint y: 166, distance: 13.3
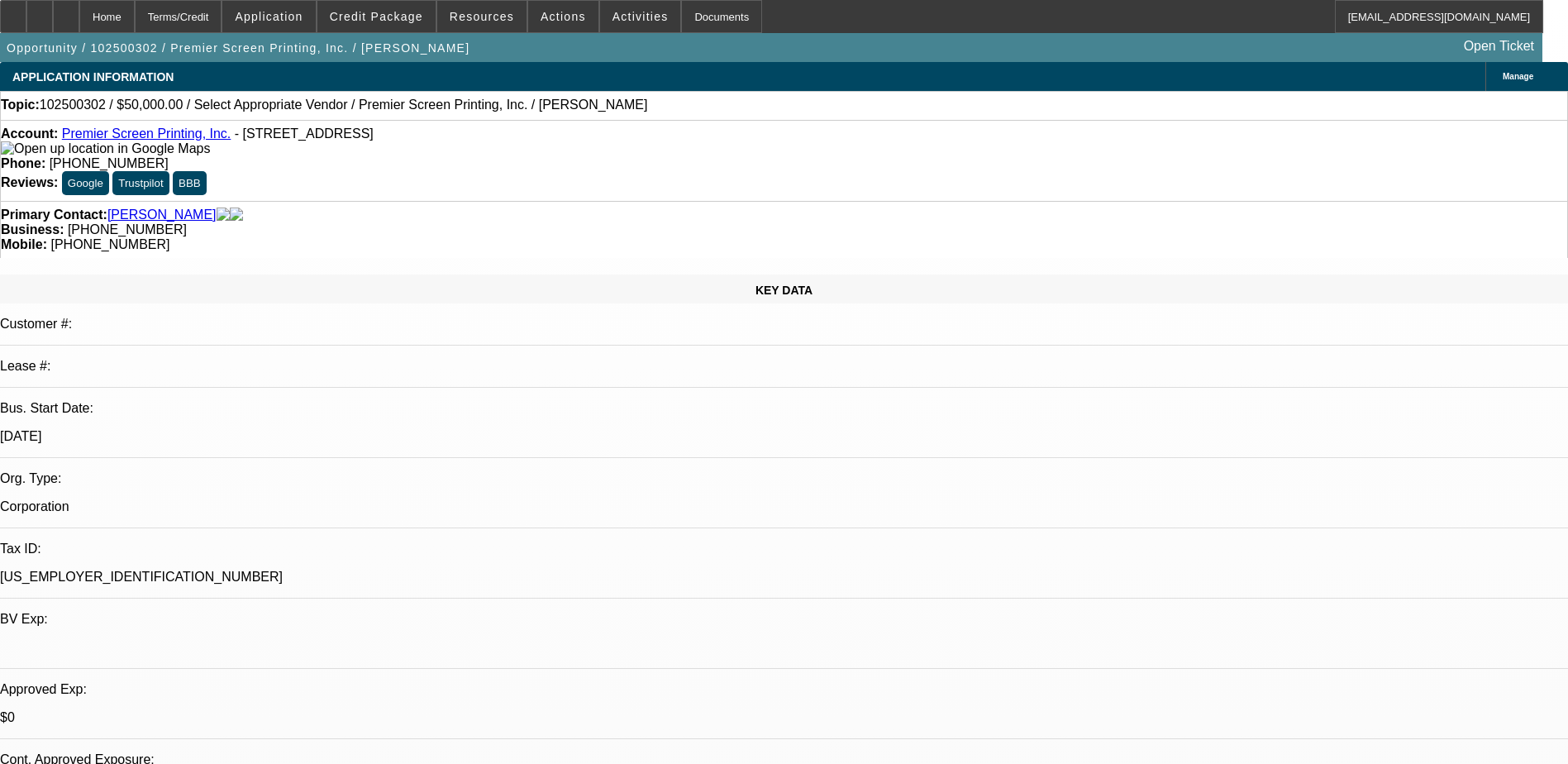
select select "0"
select select "2"
select select "0.1"
select select "4"
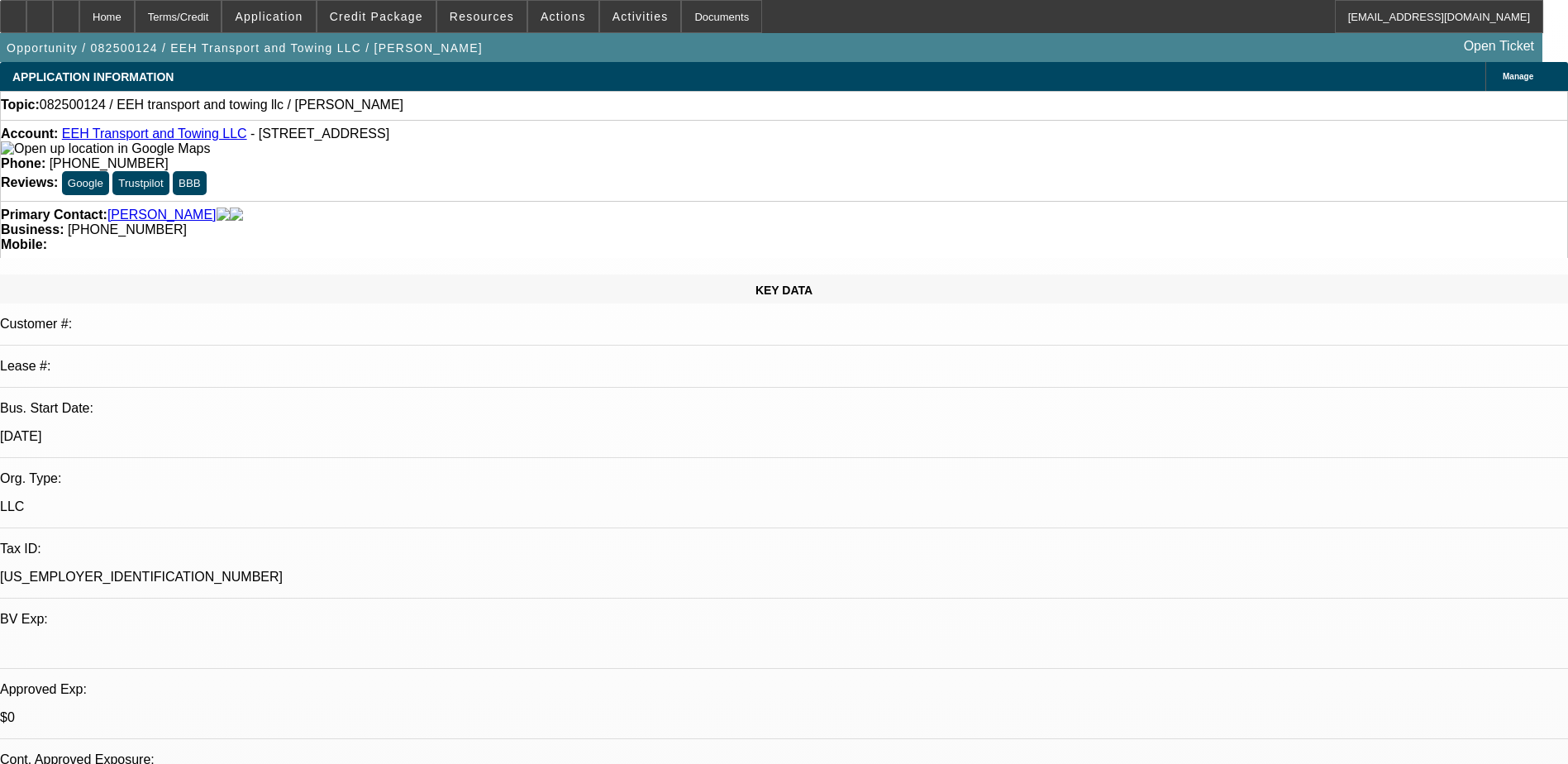
select select "0"
select select "2"
select select "0.1"
select select "4"
